Goal: Task Accomplishment & Management: Complete application form

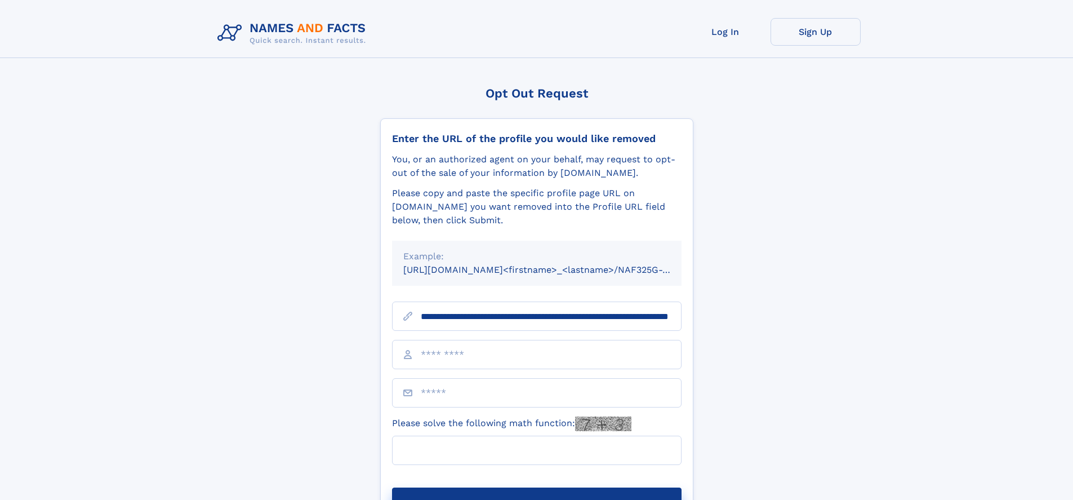
scroll to position [0, 120]
type input "**********"
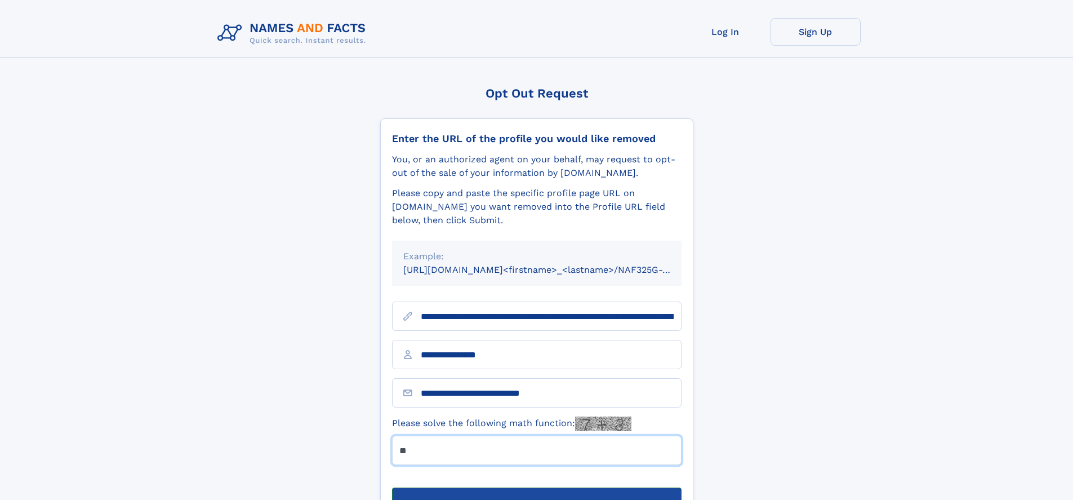
type input "**"
click at [536, 487] on button "Submit Opt Out Request" at bounding box center [537, 505] width 290 height 36
